Goal: Transaction & Acquisition: Subscribe to service/newsletter

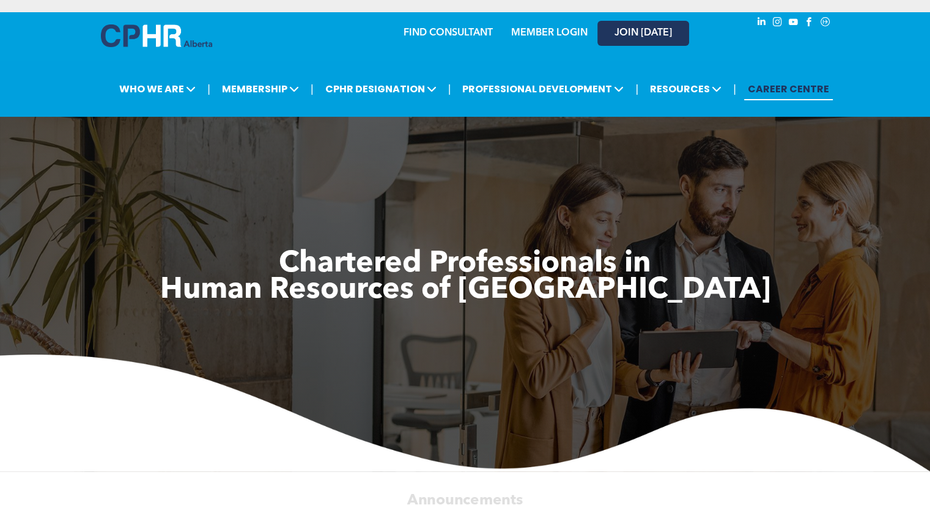
click at [634, 35] on span "JOIN [DATE]" at bounding box center [644, 34] width 58 height 12
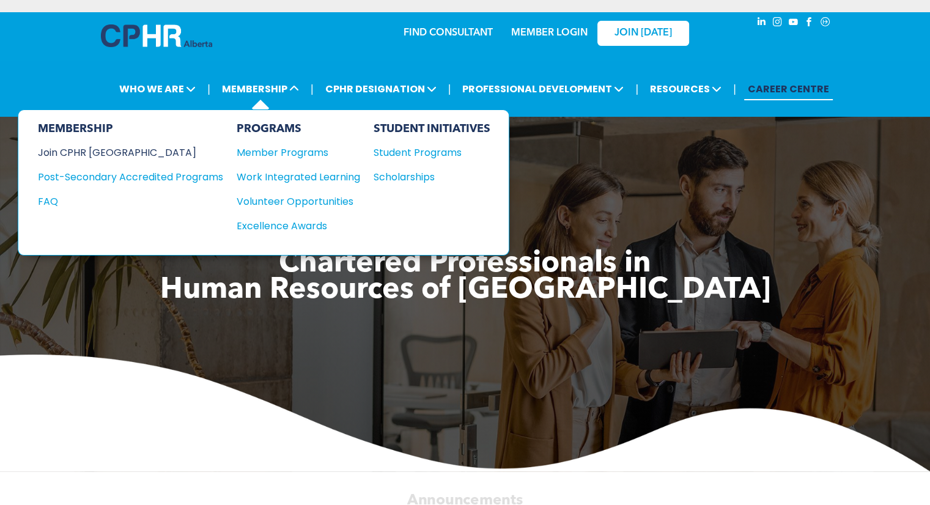
click at [100, 156] on div "Join CPHR [GEOGRAPHIC_DATA]" at bounding box center [121, 152] width 167 height 15
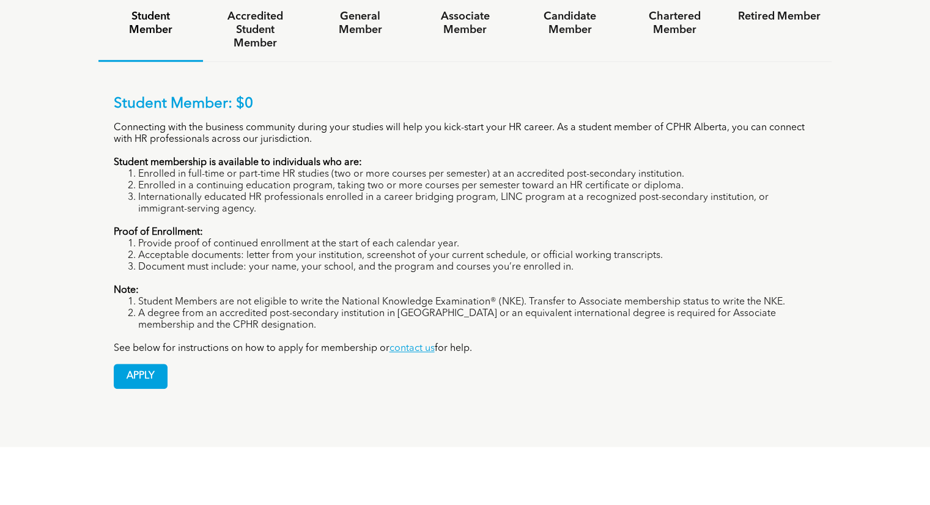
scroll to position [903, 0]
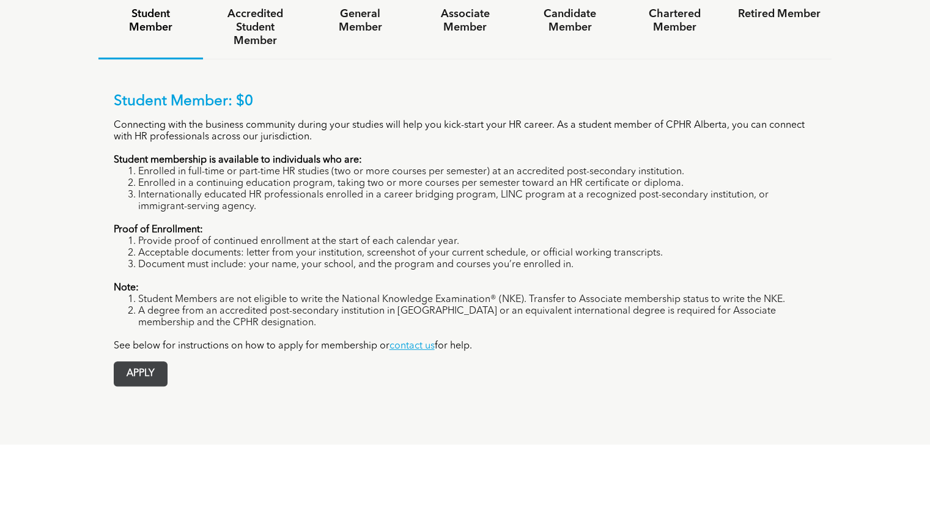
click at [151, 362] on span "APPLY" at bounding box center [140, 374] width 53 height 24
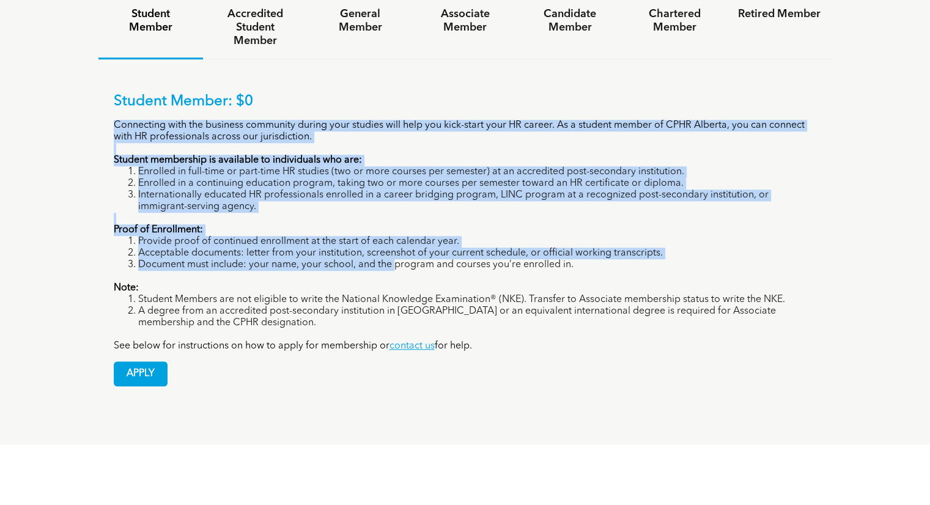
drag, startPoint x: 397, startPoint y: 207, endPoint x: 343, endPoint y: 89, distance: 130.0
click at [343, 93] on div "Student Member: $0 Connecting with the business community during your studies w…" at bounding box center [466, 222] width 704 height 259
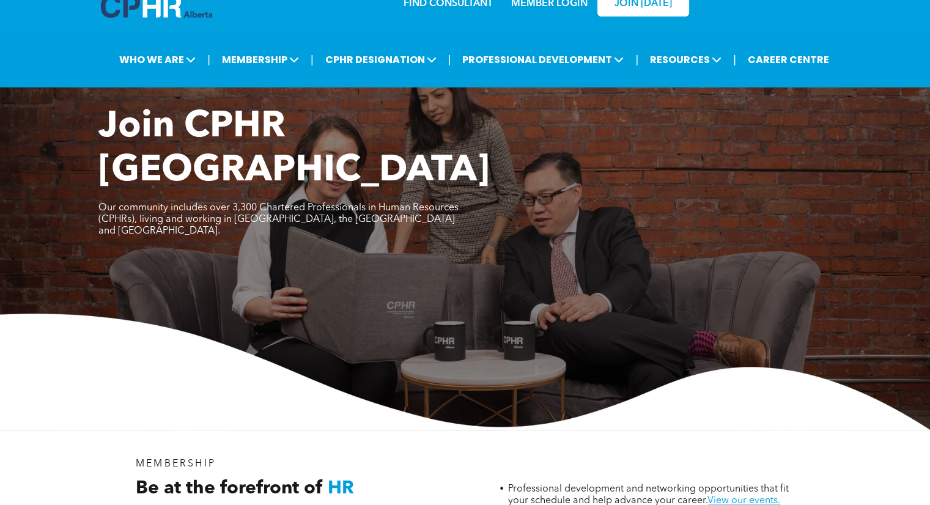
scroll to position [0, 0]
